Goal: Information Seeking & Learning: Check status

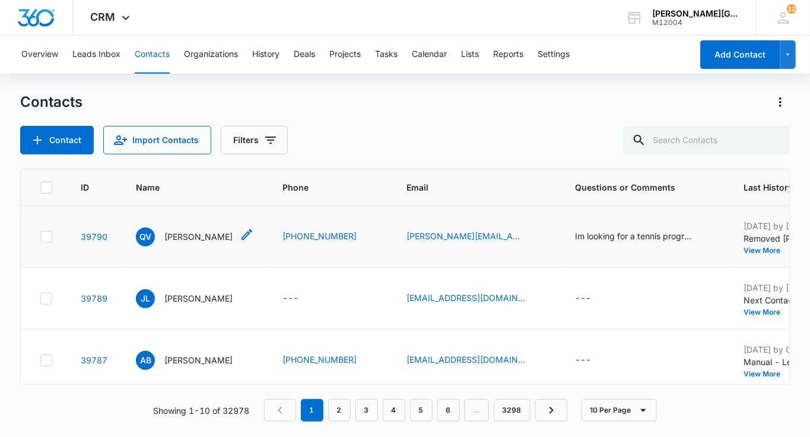
click at [184, 232] on p "[PERSON_NAME]" at bounding box center [198, 236] width 68 height 12
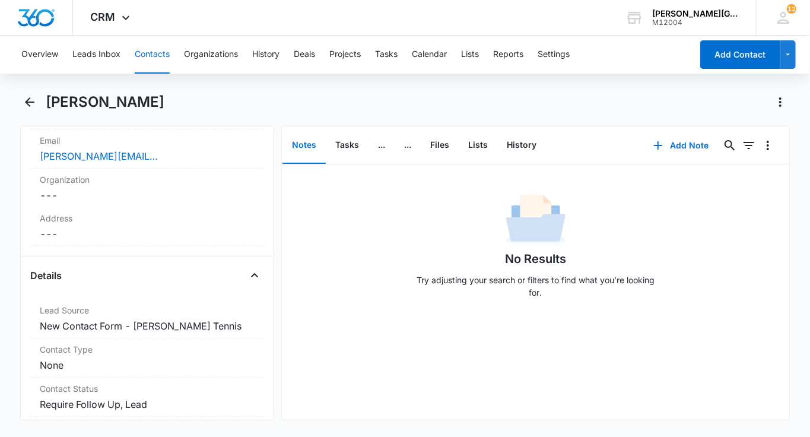
scroll to position [478, 0]
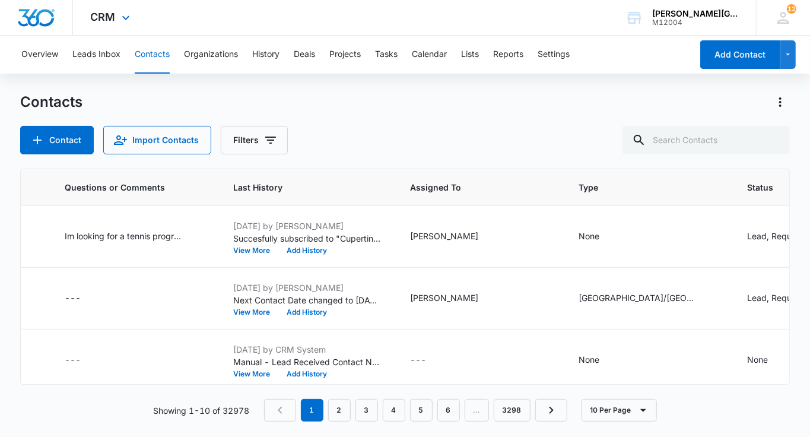
click at [127, 27] on div "CRM Apps Reputation Websites Forms CRM Email Social Shop Payments POS Content A…" at bounding box center [112, 17] width 78 height 35
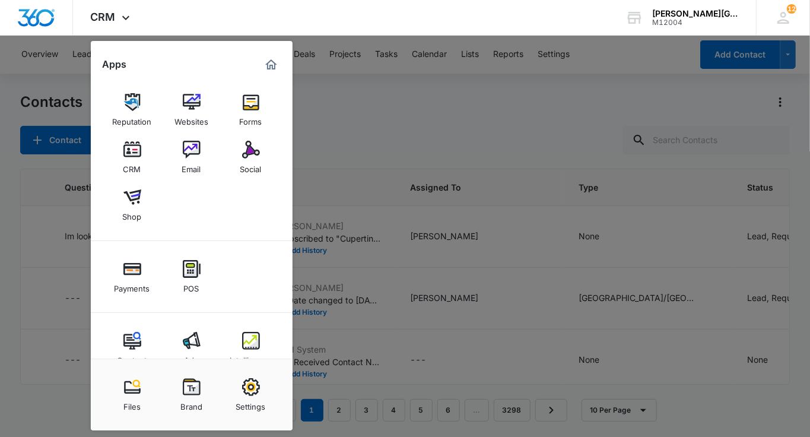
click at [240, 338] on link "Intelligence" at bounding box center [250, 348] width 45 height 45
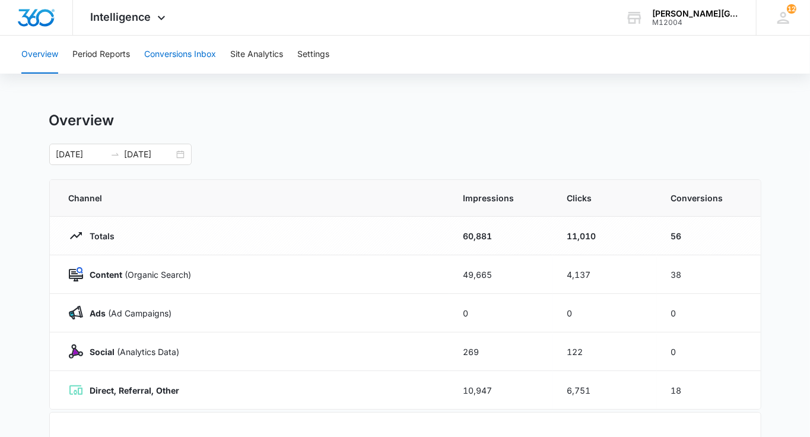
click at [165, 65] on button "Conversions Inbox" at bounding box center [180, 55] width 72 height 38
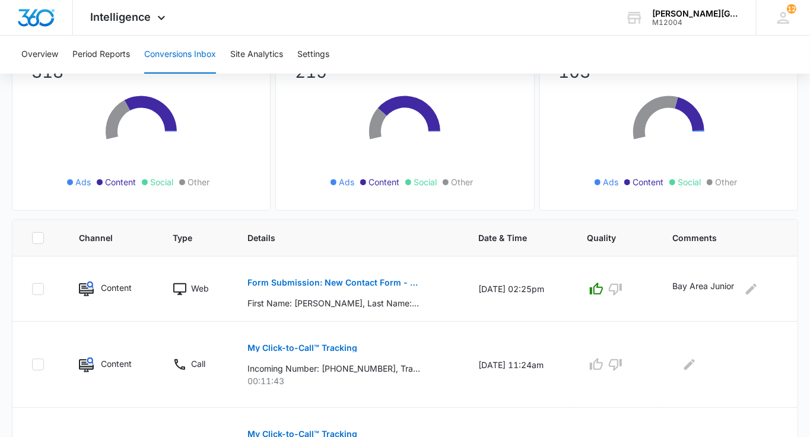
scroll to position [126, 0]
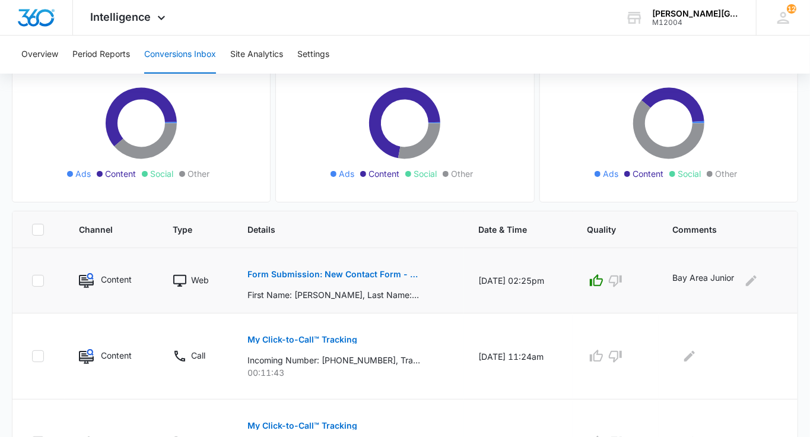
click at [367, 271] on p "Form Submission: New Contact Form - Gorin Tennis" at bounding box center [333, 274] width 173 height 8
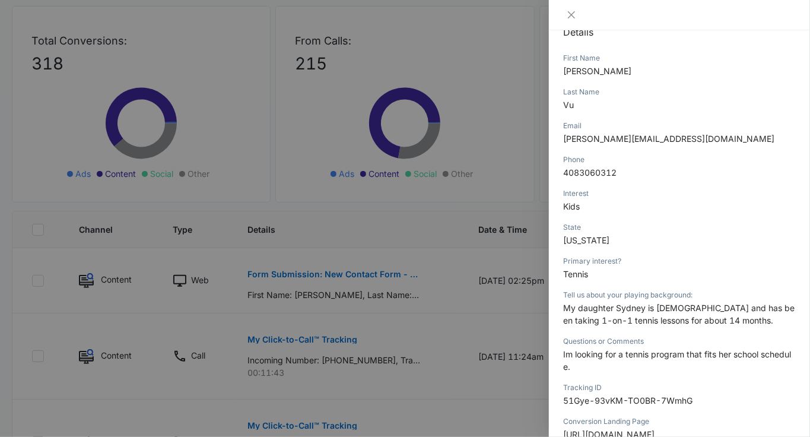
scroll to position [0, 0]
